Goal: Task Accomplishment & Management: Manage account settings

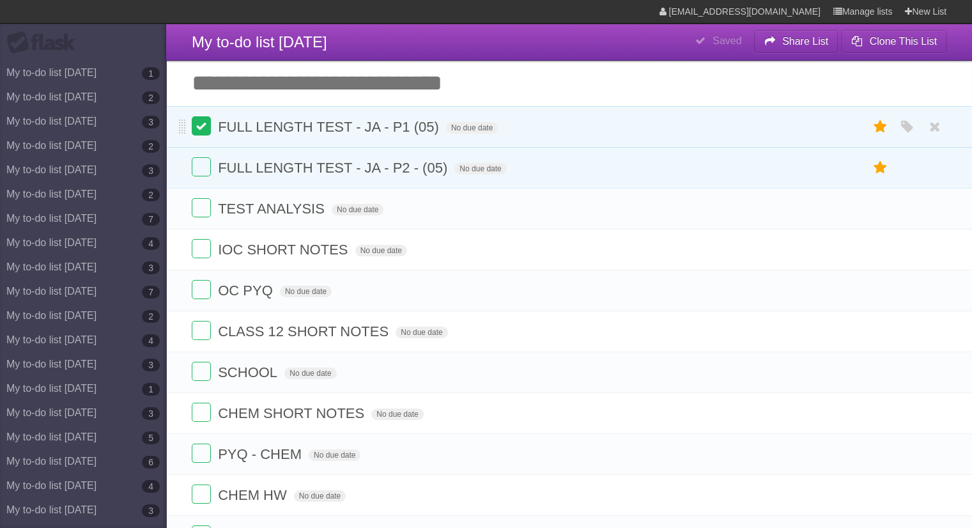
click at [197, 123] on label at bounding box center [201, 125] width 19 height 19
click at [432, 163] on span "FULL LENGTH TEST - JA - P2 - (05)" at bounding box center [334, 168] width 233 height 16
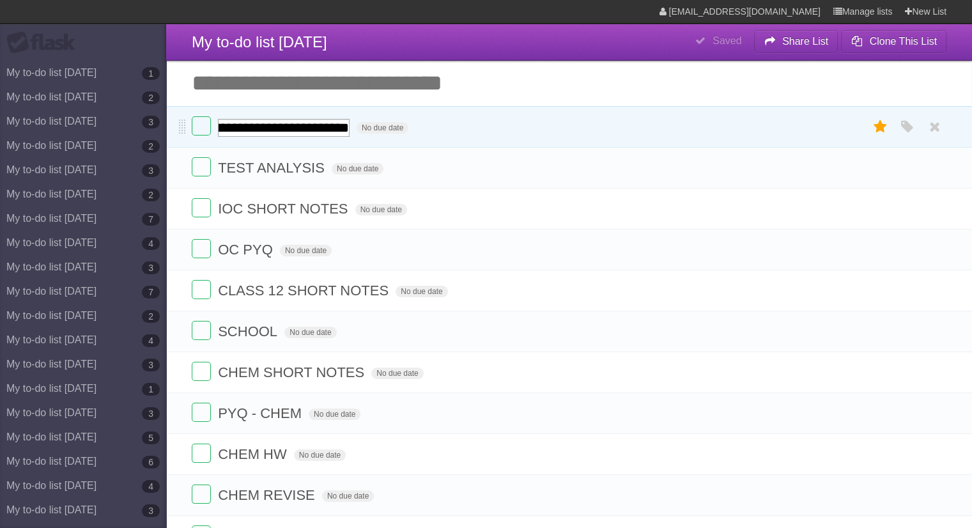
scroll to position [0, 111]
type input "**********"
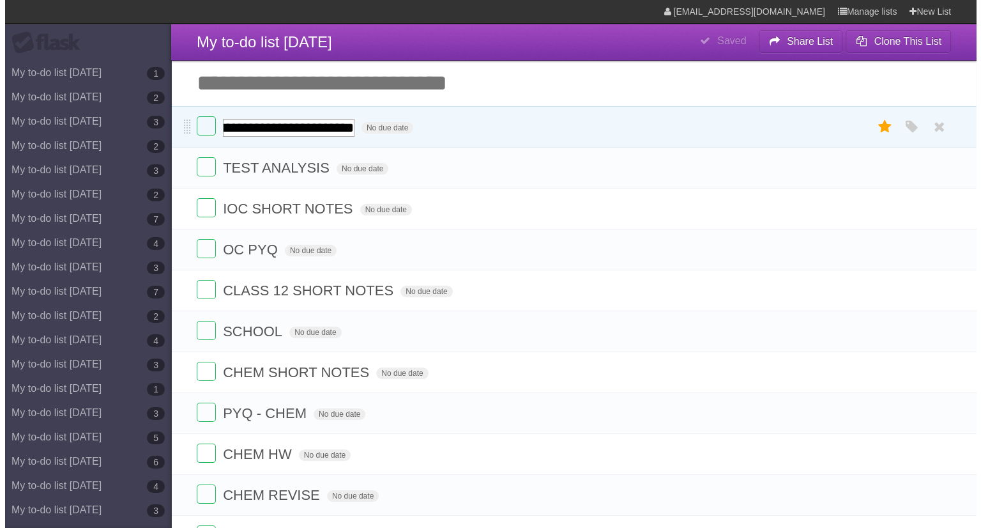
scroll to position [0, 165]
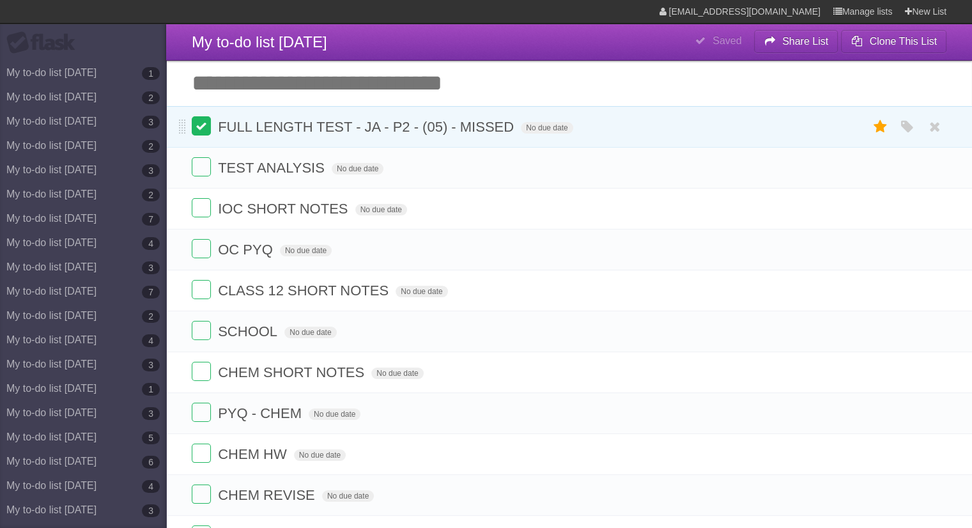
click at [204, 133] on label at bounding box center [201, 125] width 19 height 19
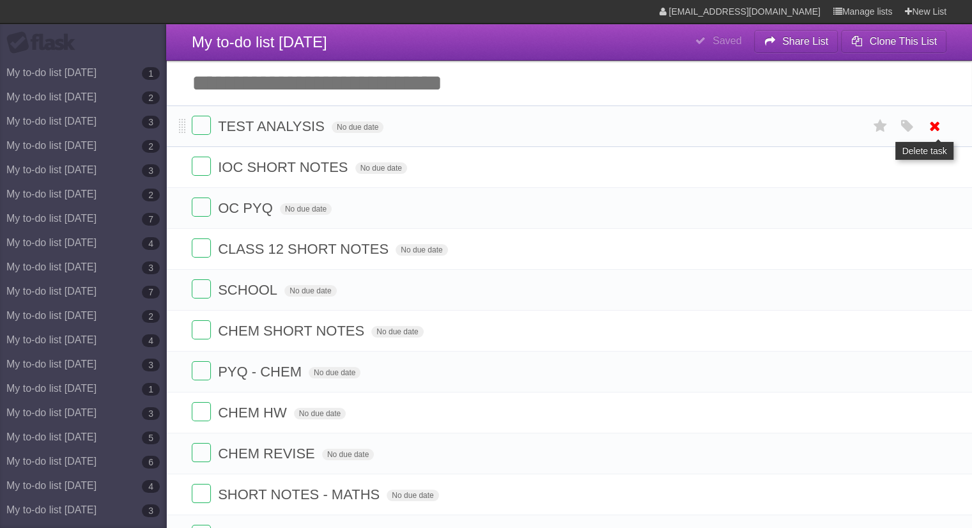
click at [935, 126] on icon at bounding box center [935, 126] width 18 height 21
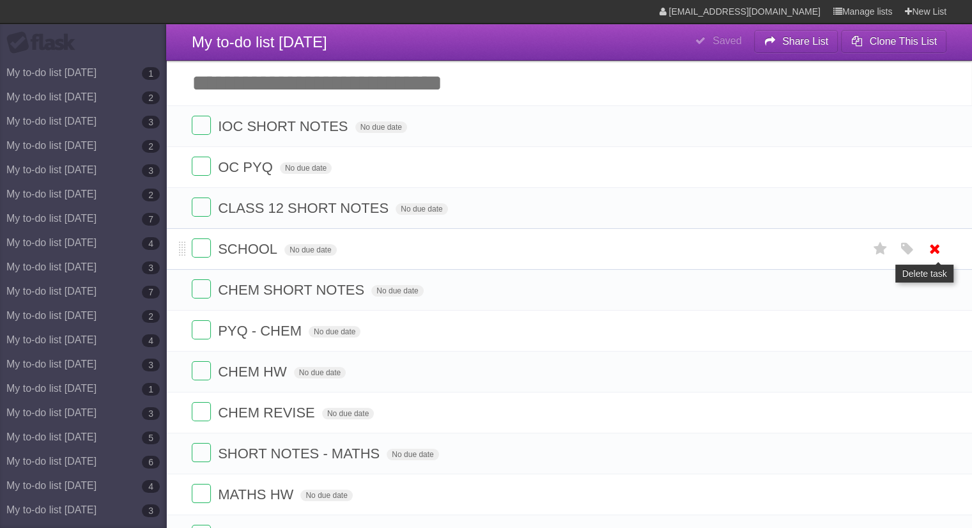
click at [936, 248] on icon at bounding box center [935, 248] width 18 height 21
click at [935, 320] on icon at bounding box center [935, 330] width 18 height 21
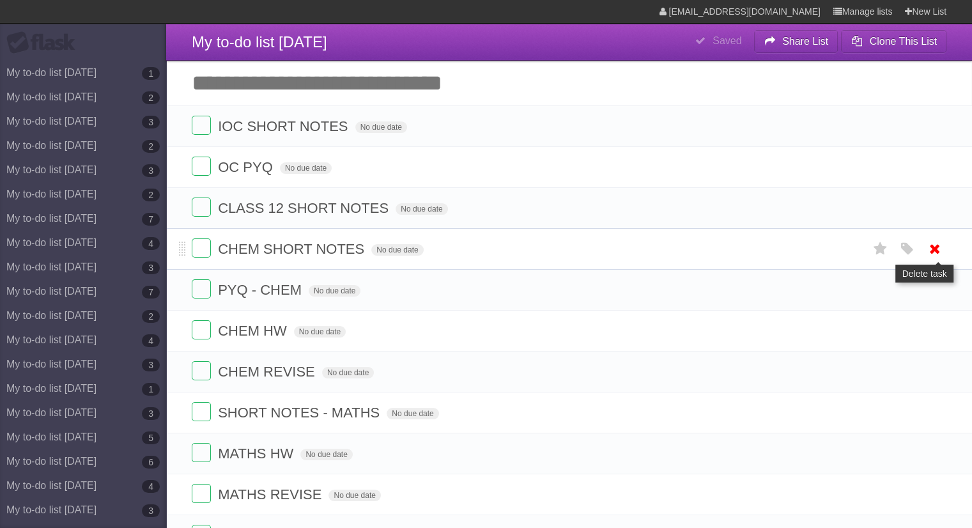
click at [935, 246] on icon at bounding box center [935, 248] width 18 height 21
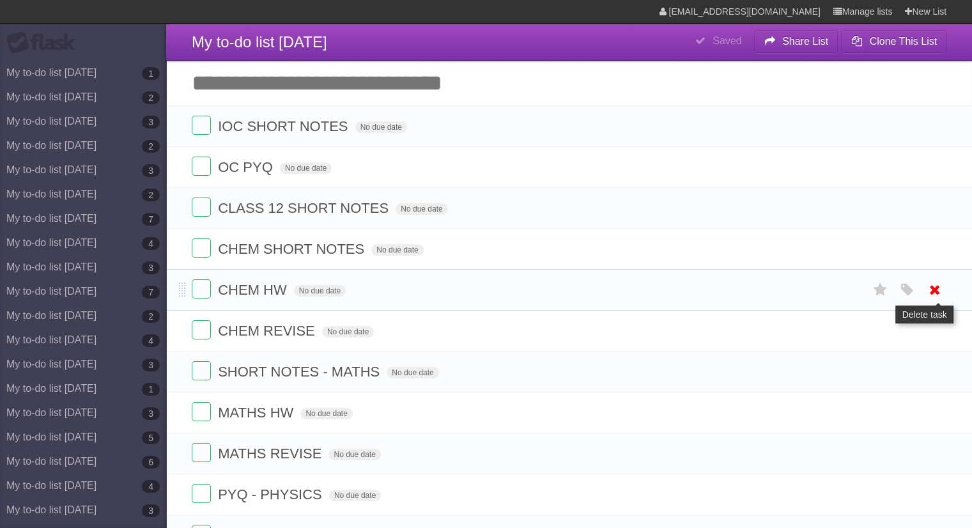
click at [927, 320] on icon at bounding box center [935, 330] width 18 height 21
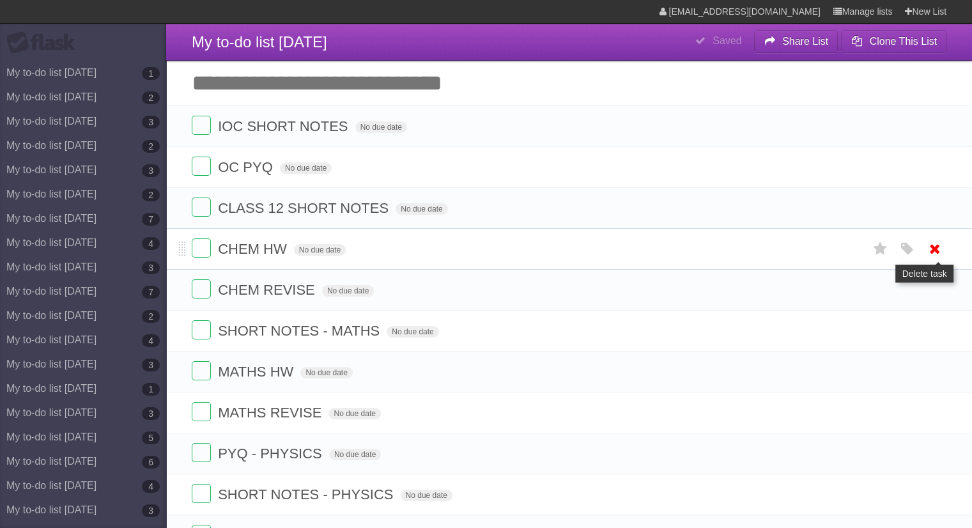
click at [933, 245] on icon at bounding box center [935, 248] width 18 height 21
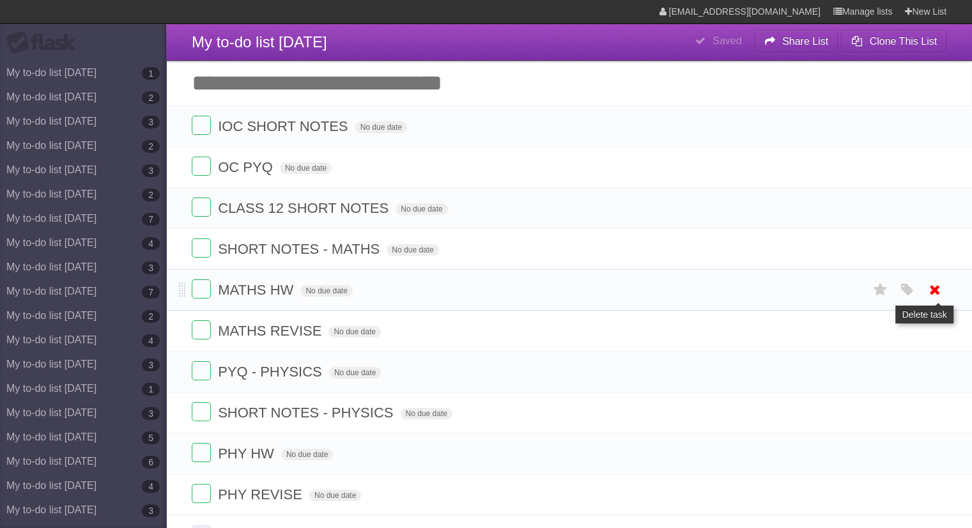
click at [936, 286] on icon at bounding box center [935, 289] width 18 height 21
click at [927, 249] on icon at bounding box center [935, 248] width 18 height 21
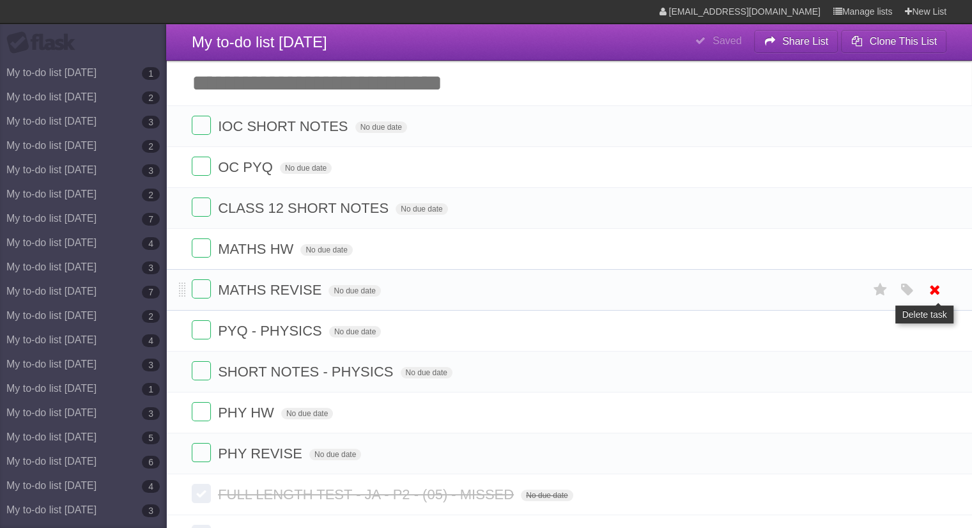
click at [934, 294] on icon at bounding box center [935, 289] width 18 height 21
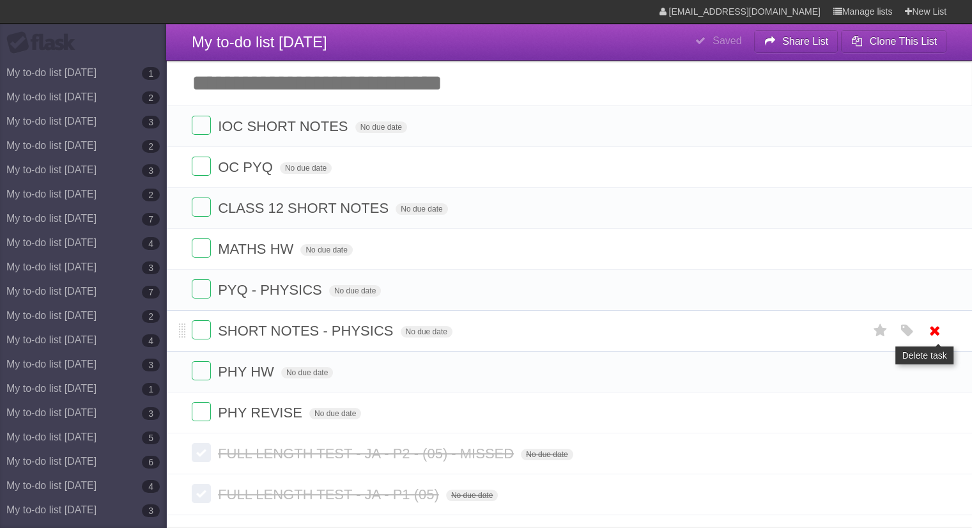
click at [930, 333] on icon at bounding box center [935, 330] width 18 height 21
click at [933, 287] on icon at bounding box center [935, 289] width 18 height 21
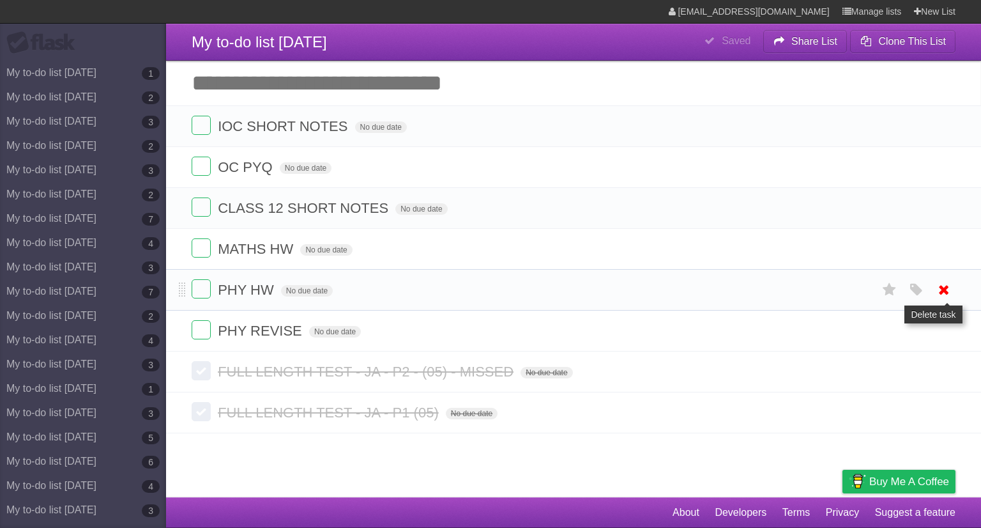
click at [943, 283] on icon at bounding box center [944, 289] width 18 height 21
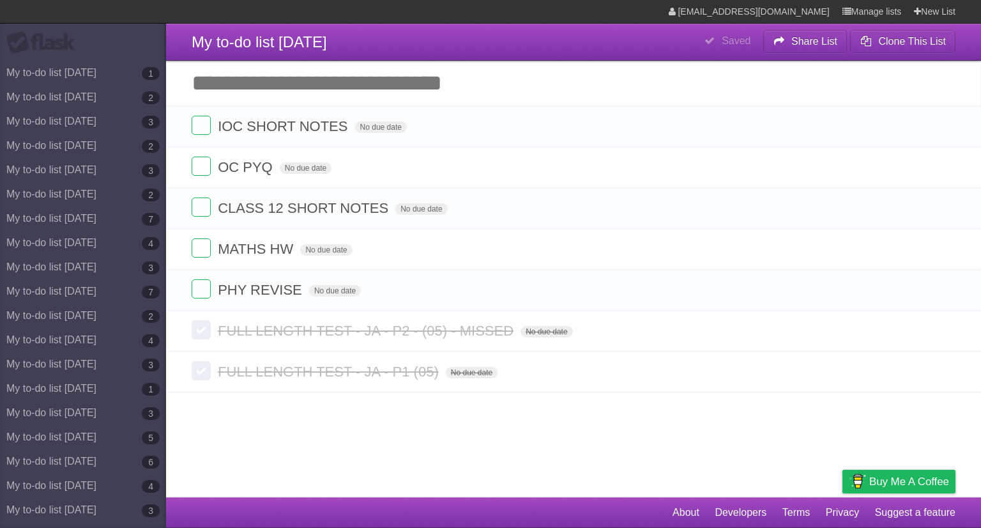
click at [938, 289] on icon at bounding box center [944, 289] width 18 height 21
